Goal: Navigation & Orientation: Find specific page/section

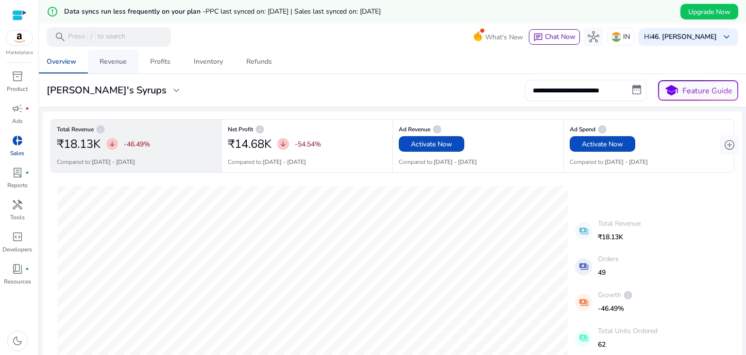
click at [118, 58] on div "Revenue" at bounding box center [113, 61] width 27 height 7
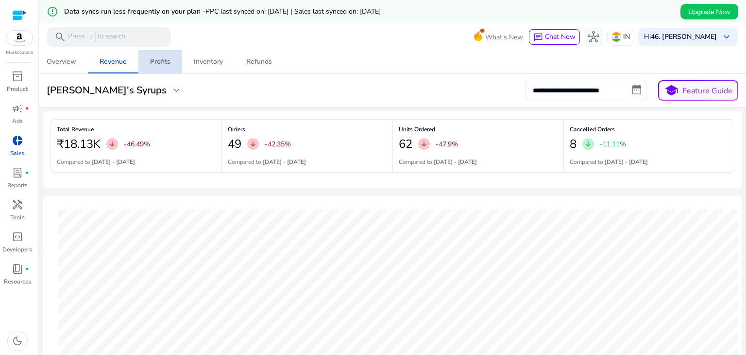
click at [161, 58] on div "Profits" at bounding box center [160, 61] width 20 height 7
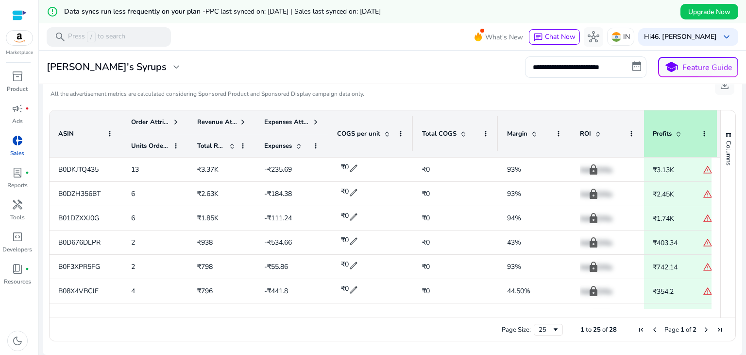
click at [328, 51] on div at bounding box center [392, 51] width 707 height 2
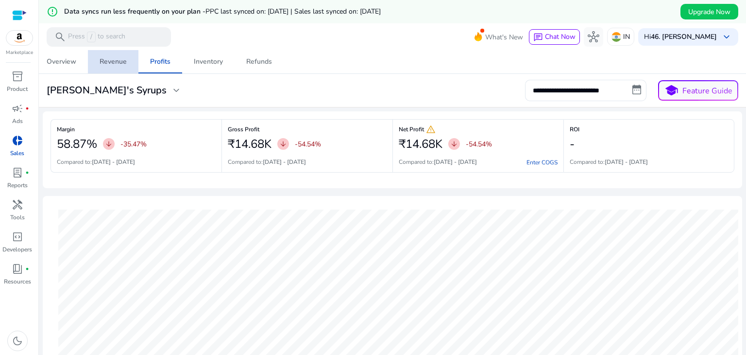
click at [118, 55] on span "Revenue" at bounding box center [113, 61] width 27 height 23
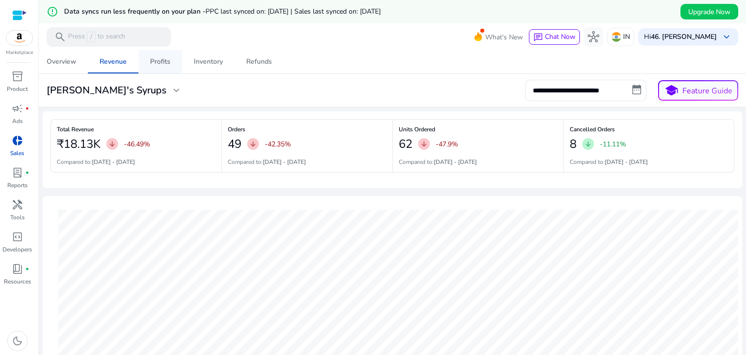
click at [165, 60] on div "Profits" at bounding box center [160, 61] width 20 height 7
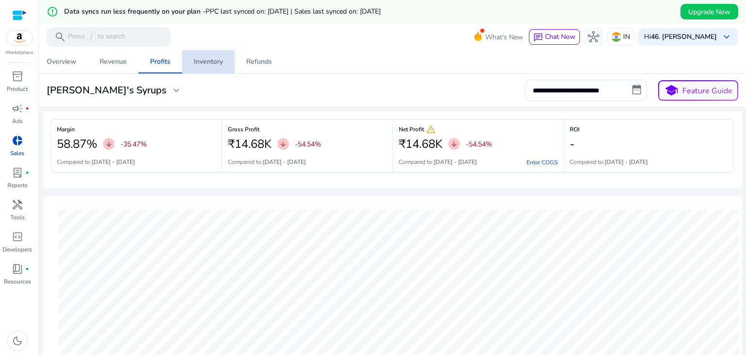
click at [201, 61] on div "Inventory" at bounding box center [208, 61] width 29 height 7
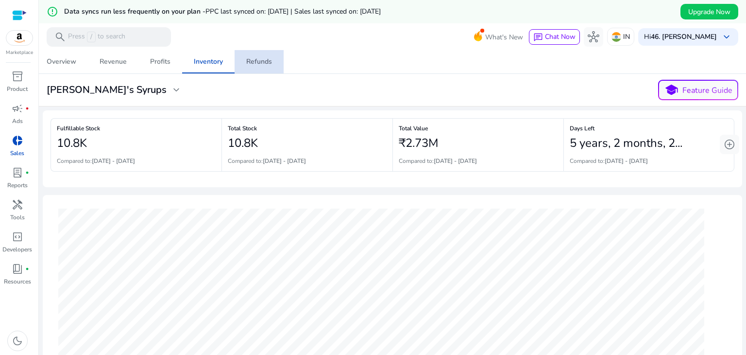
click at [264, 65] on div "Refunds" at bounding box center [259, 61] width 26 height 7
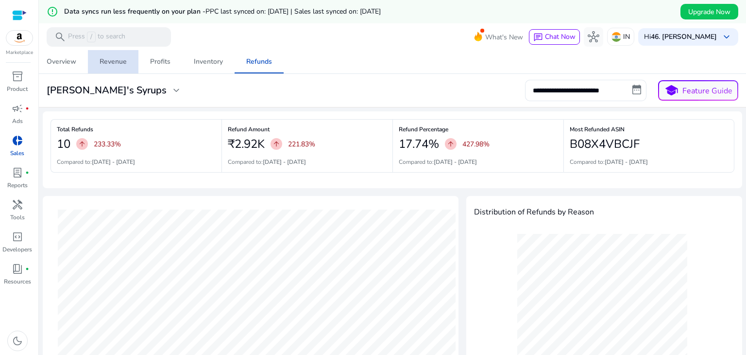
click at [127, 63] on link "Revenue" at bounding box center [113, 61] width 51 height 23
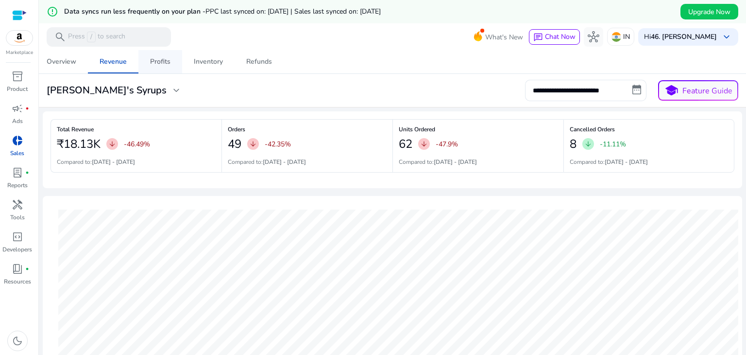
click at [171, 63] on link "Profits" at bounding box center [160, 61] width 44 height 23
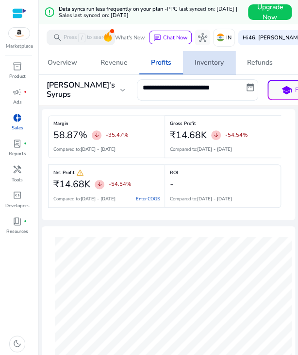
click at [219, 64] on div "Inventory" at bounding box center [209, 62] width 29 height 7
